Goal: Task Accomplishment & Management: Manage account settings

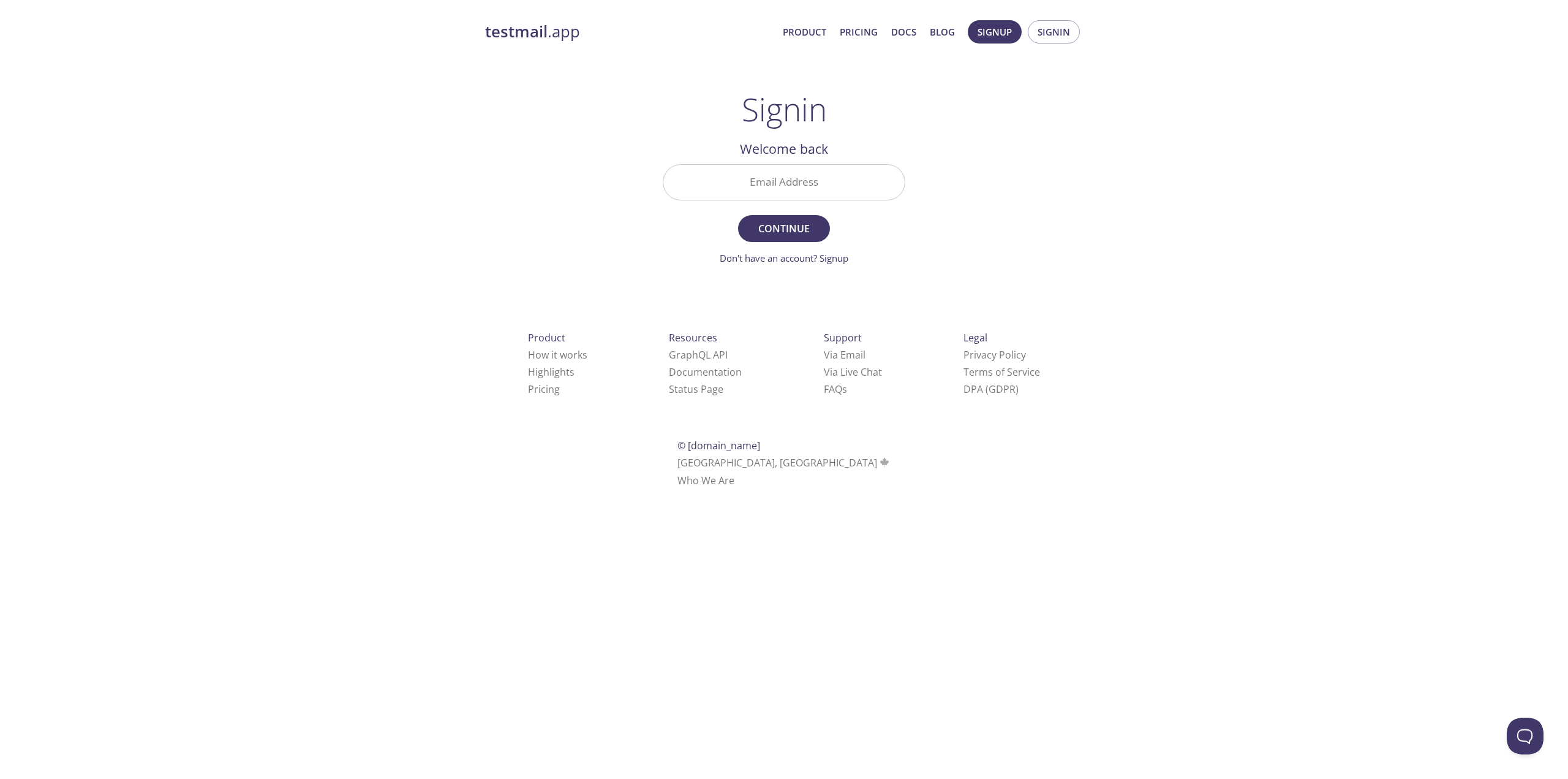
click at [751, 194] on input "Email Address" at bounding box center [784, 183] width 241 height 35
click at [831, 180] on input "Email Address" at bounding box center [784, 183] width 241 height 35
paste input "[EMAIL_ADDRESS][PERSON_NAME][DOMAIN_NAME]"
click at [935, 215] on div "testmail .app Product Pricing Docs Blog Signup Signin Signin Welcome back Email…" at bounding box center [784, 268] width 627 height 511
drag, startPoint x: 780, startPoint y: 211, endPoint x: 780, endPoint y: 224, distance: 13.0
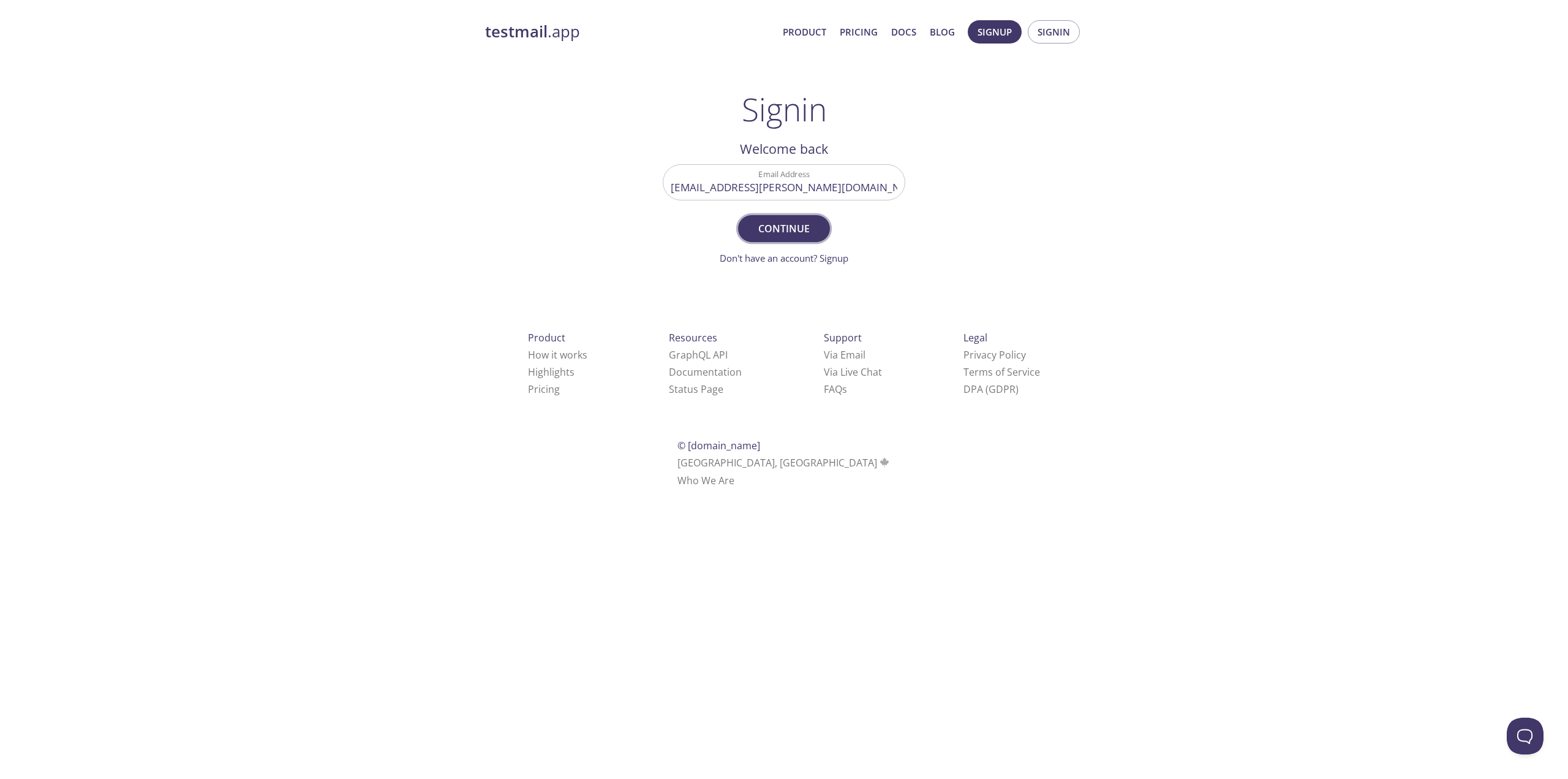
click at [780, 212] on form "Email Address [EMAIL_ADDRESS][PERSON_NAME][DOMAIN_NAME] Continue Don't have an …" at bounding box center [784, 214] width 243 height 101
click at [780, 224] on span "Continue" at bounding box center [784, 229] width 65 height 17
click at [771, 174] on input "[EMAIL_ADDRESS][PERSON_NAME][DOMAIN_NAME]" at bounding box center [784, 183] width 241 height 35
paste input "[PERSON_NAME][EMAIL_ADDRESS][DOMAIN_NAME]"
type input "[EMAIL_ADDRESS][DOMAIN_NAME]"
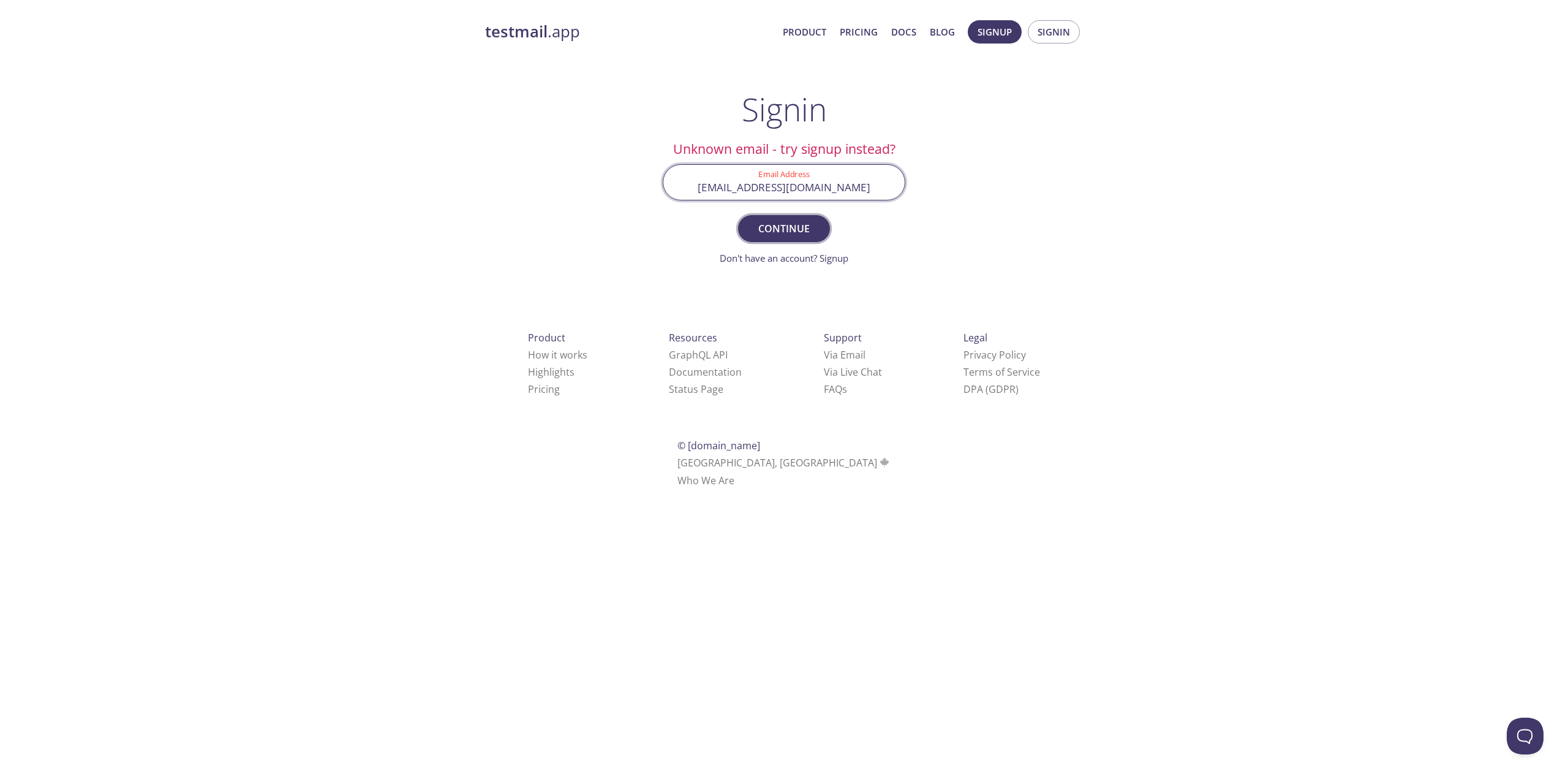
click at [786, 225] on span "Continue" at bounding box center [784, 229] width 65 height 17
click at [561, 281] on div "testmail .app Product Pricing Docs Blog Signup Signin Signin Unknown email - tr…" at bounding box center [784, 268] width 627 height 511
